Goal: Task Accomplishment & Management: Use online tool/utility

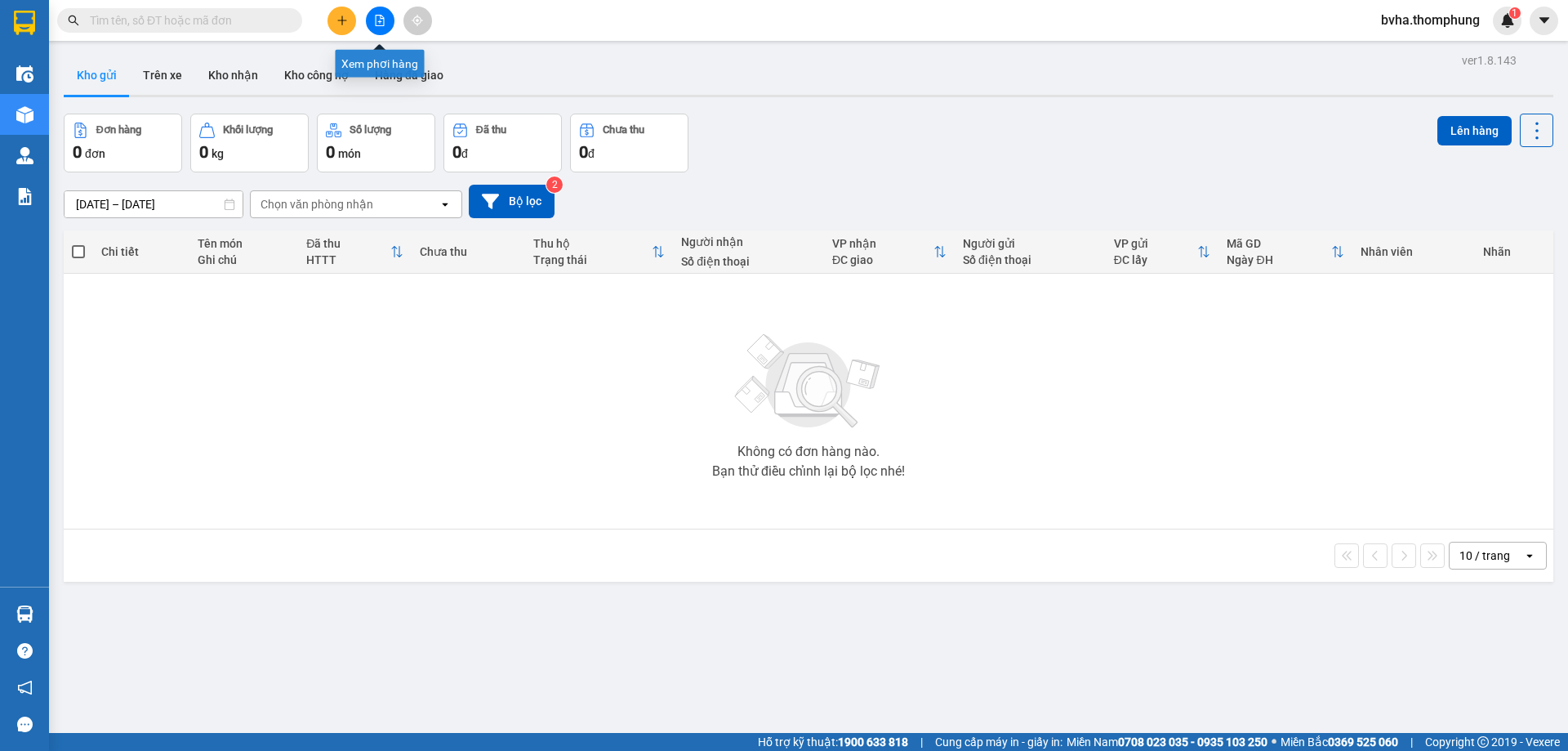
click at [384, 23] on icon "file-add" at bounding box center [379, 20] width 11 height 11
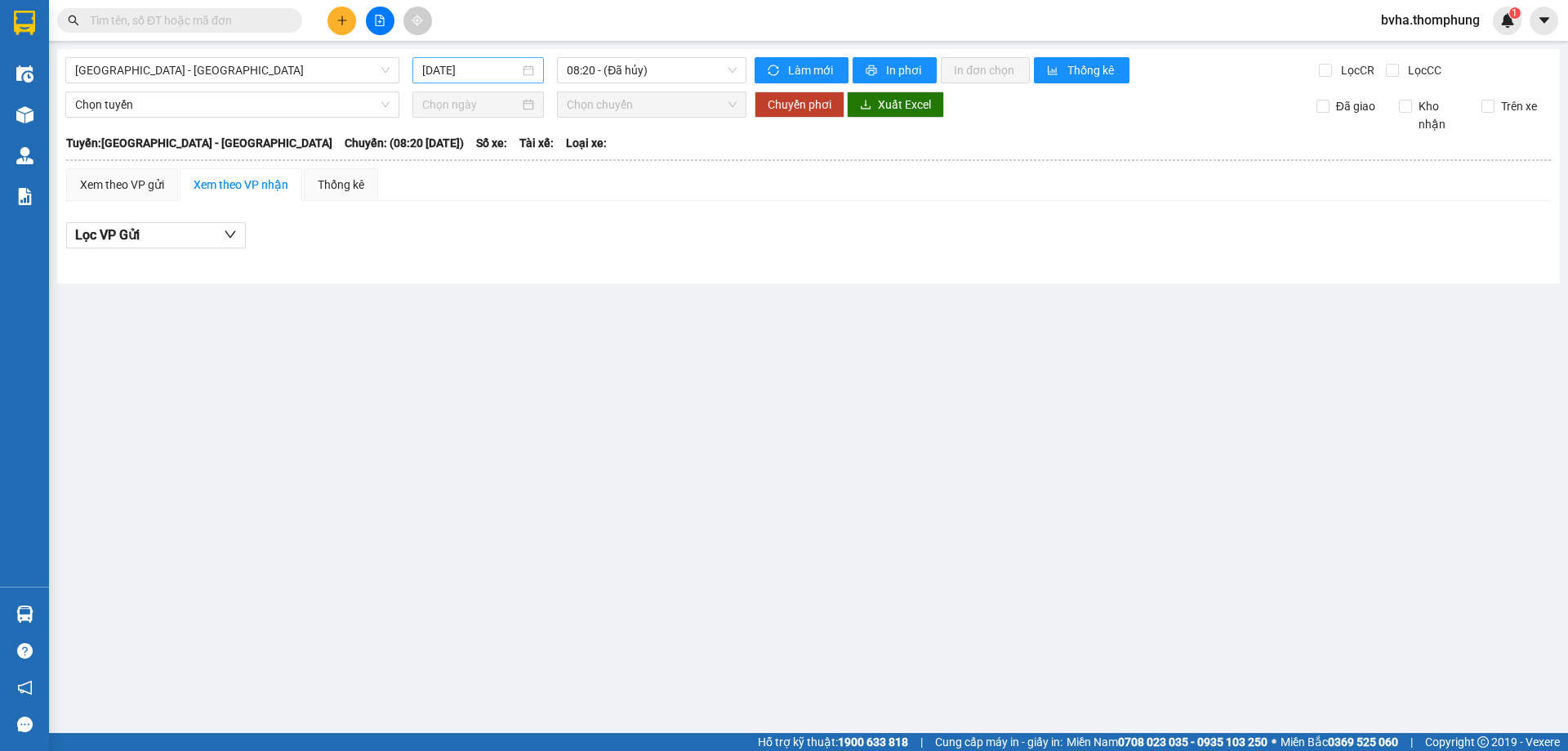
click at [517, 74] on input "[DATE]" at bounding box center [471, 70] width 97 height 18
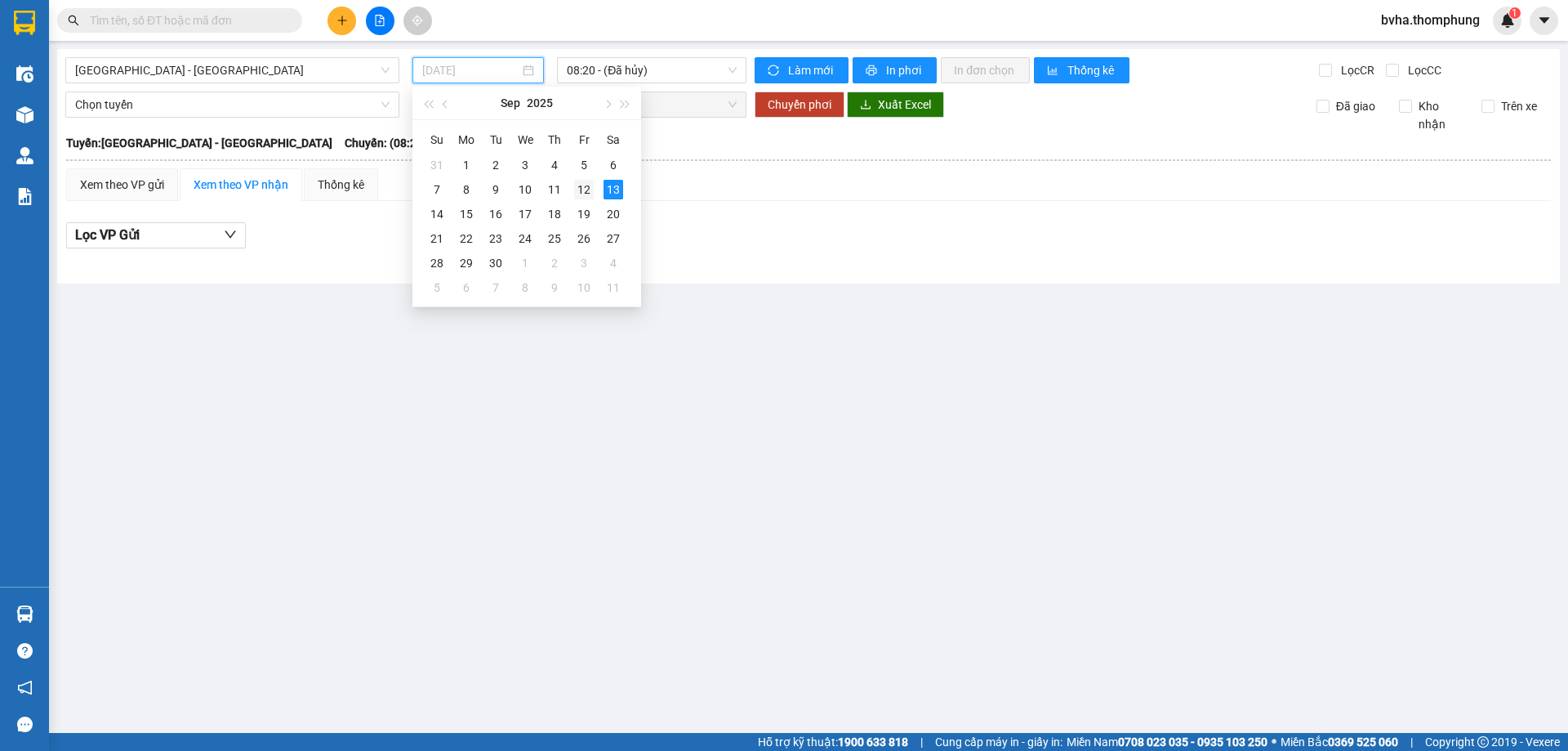
click at [578, 186] on div "12" at bounding box center [583, 189] width 20 height 20
type input "[DATE]"
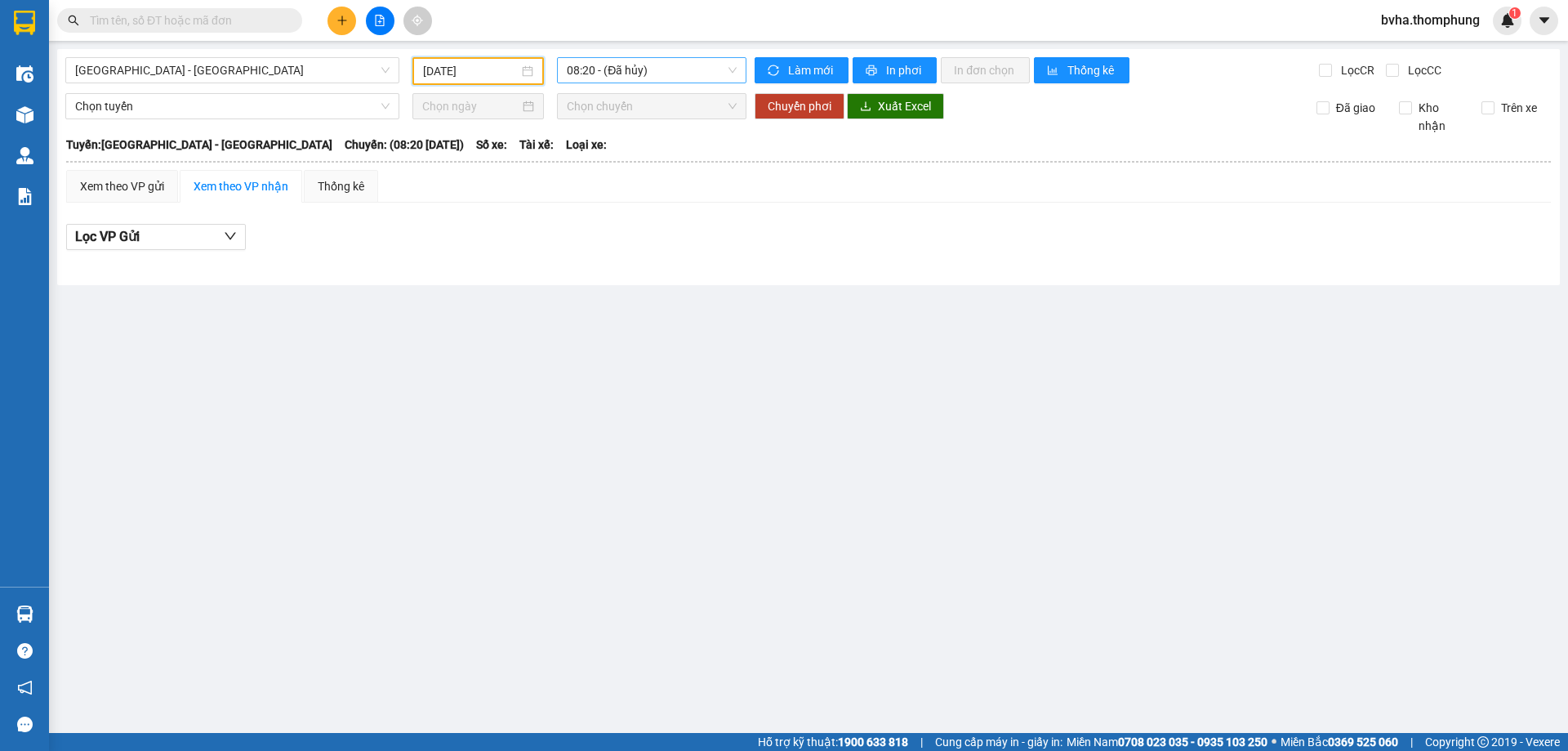
click at [641, 77] on span "08:20 - (Đã hủy)" at bounding box center [651, 70] width 170 height 24
click at [596, 285] on div "21:30" at bounding box center [630, 286] width 127 height 18
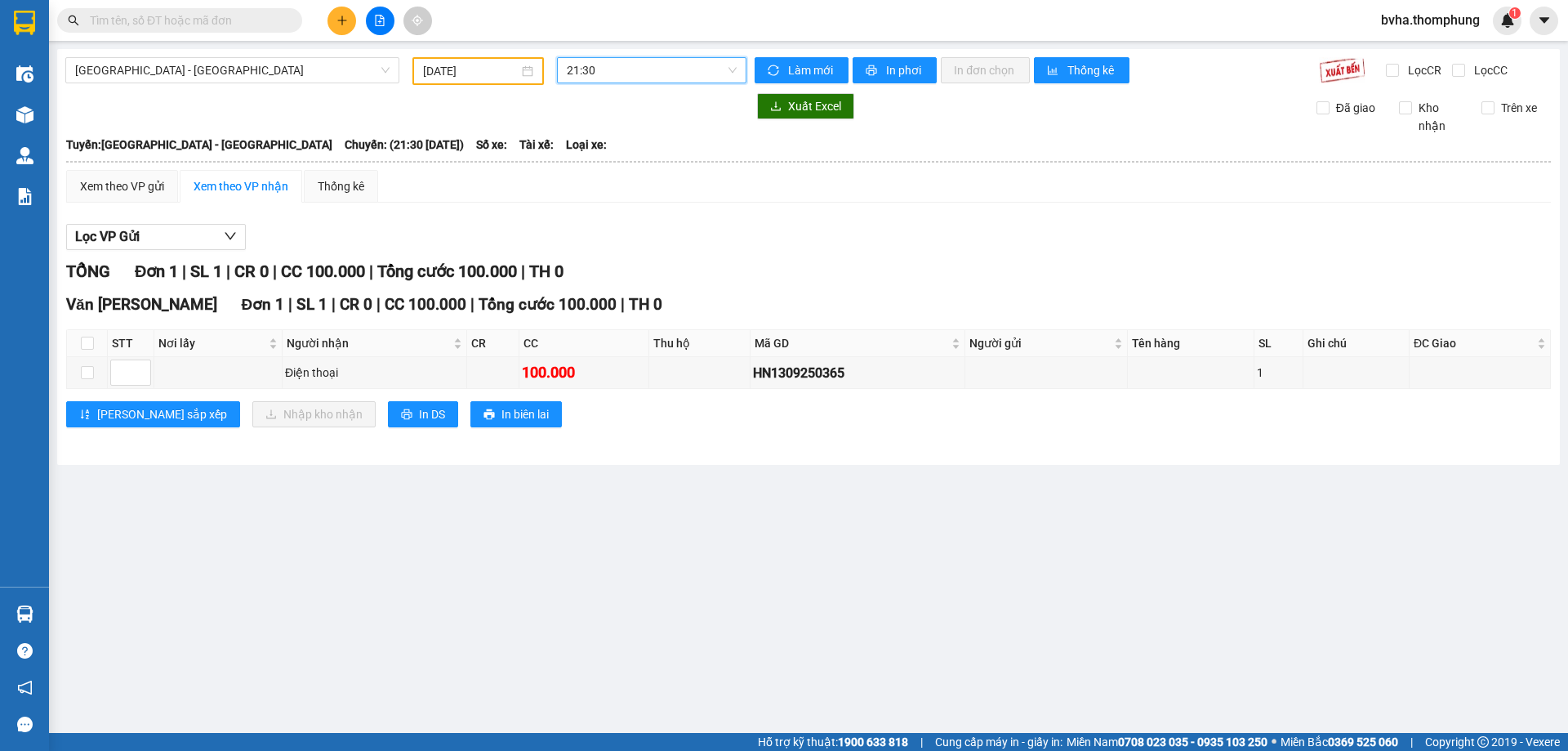
click at [631, 68] on span "21:30" at bounding box center [651, 70] width 170 height 24
click at [590, 262] on div "18:30" at bounding box center [630, 260] width 127 height 18
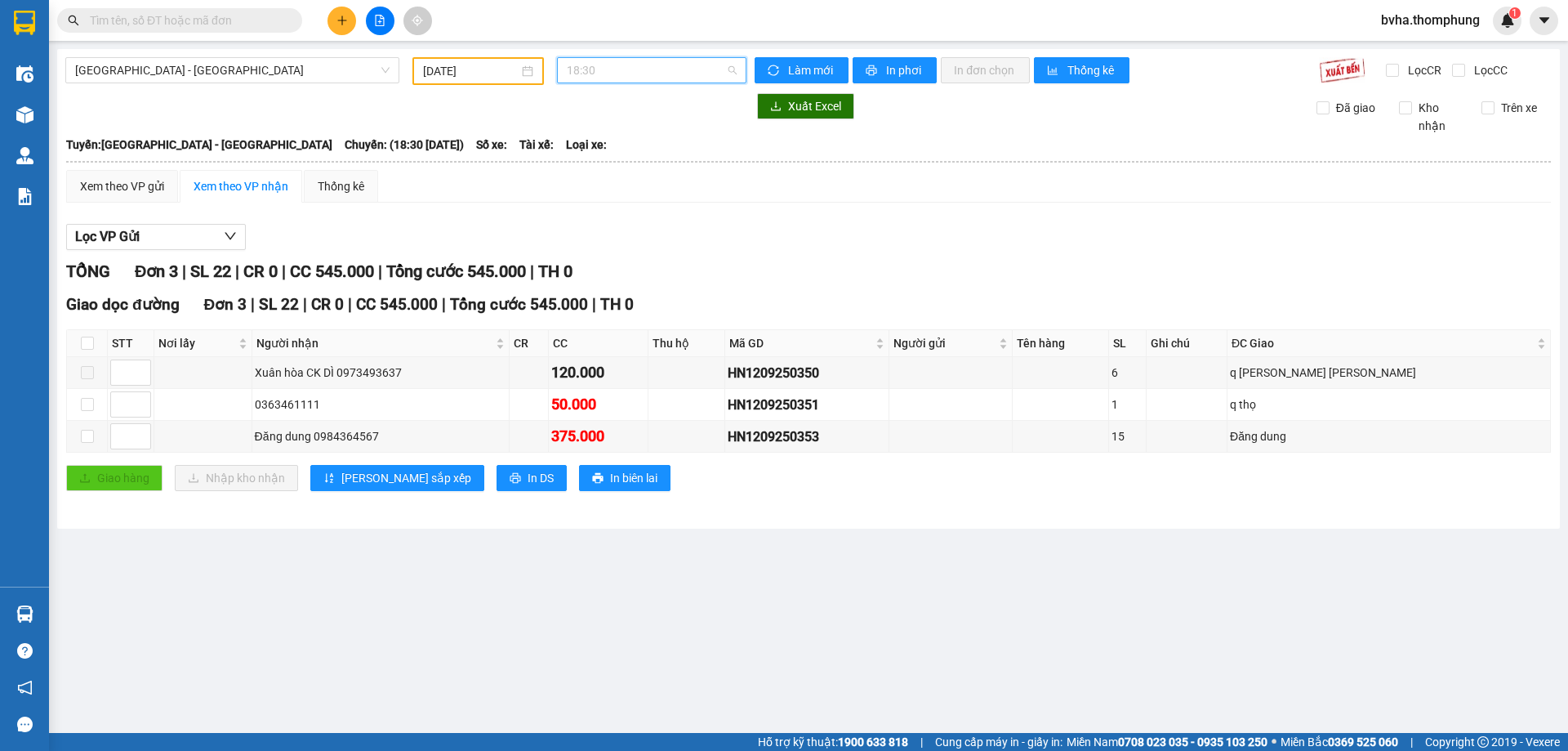
click at [630, 70] on span "18:30" at bounding box center [651, 70] width 170 height 24
click at [589, 237] on div "16:30" at bounding box center [630, 233] width 127 height 18
